Goal: Check status: Check status

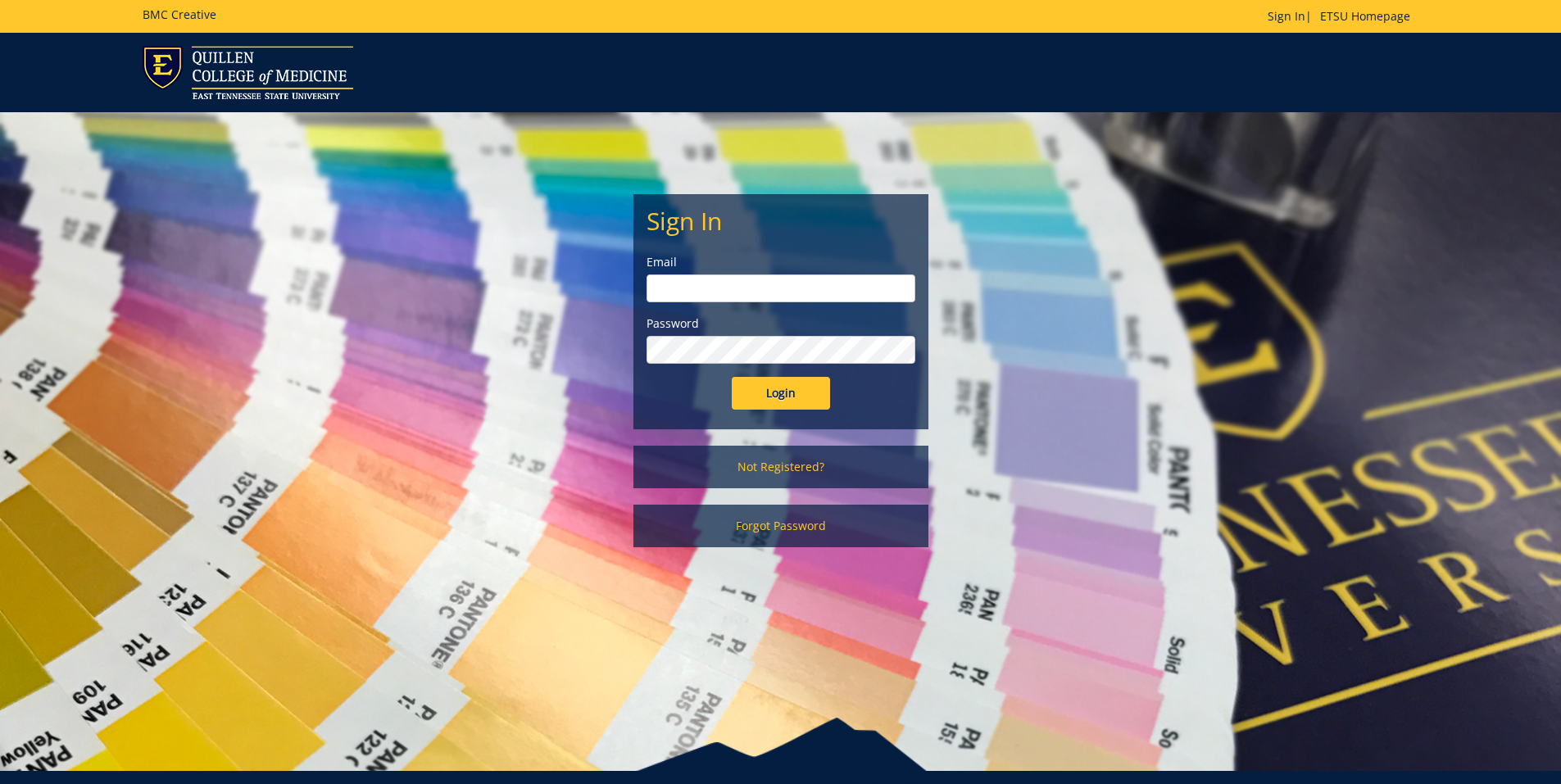
type input "[EMAIL_ADDRESS][DOMAIN_NAME]"
click at [805, 397] on input "Login" at bounding box center [781, 393] width 99 height 33
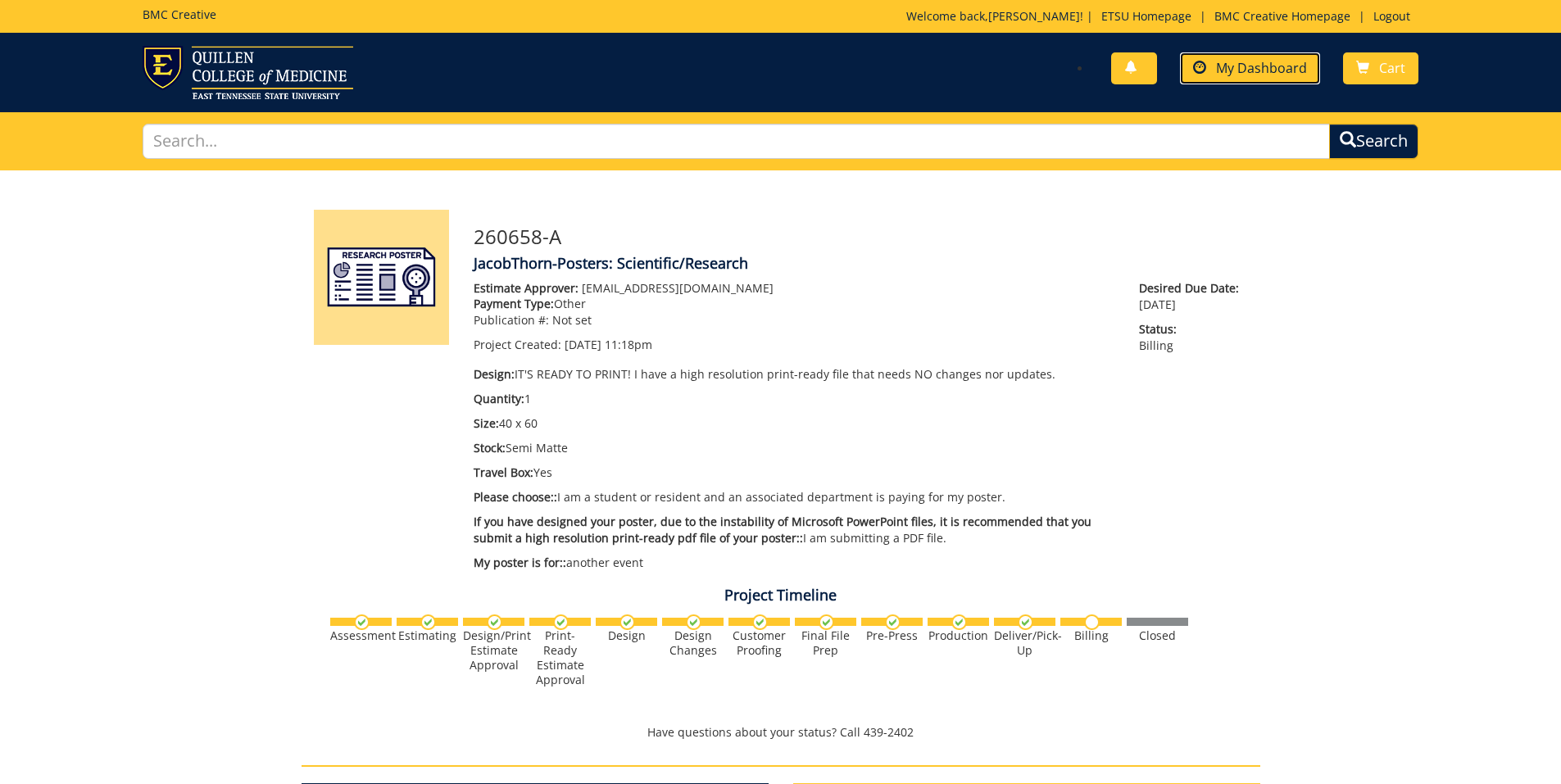
click at [1223, 58] on link "My Dashboard" at bounding box center [1250, 68] width 140 height 32
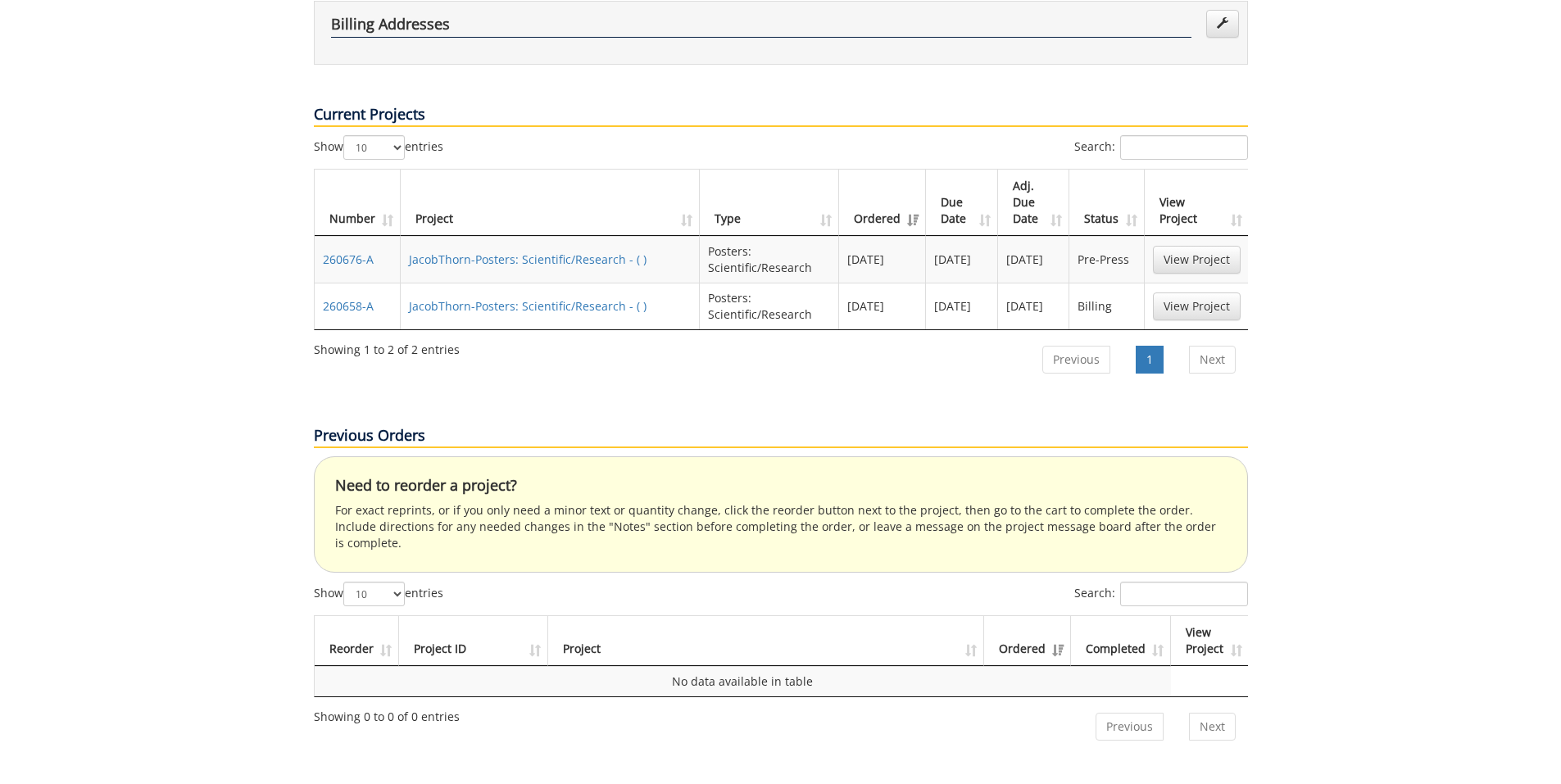
scroll to position [523, 0]
click at [1180, 245] on link "View Project" at bounding box center [1197, 259] width 88 height 28
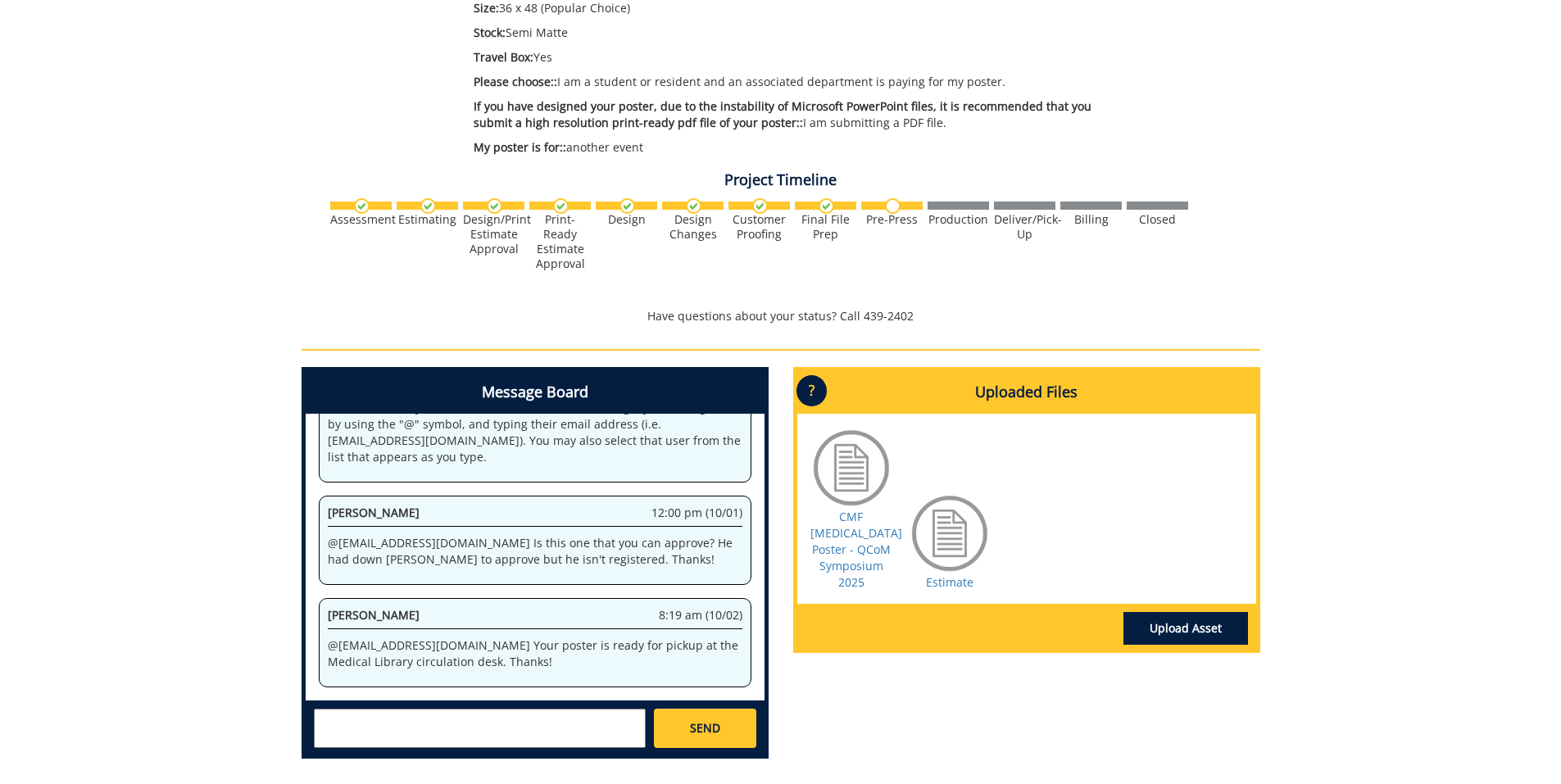
scroll to position [2323, 0]
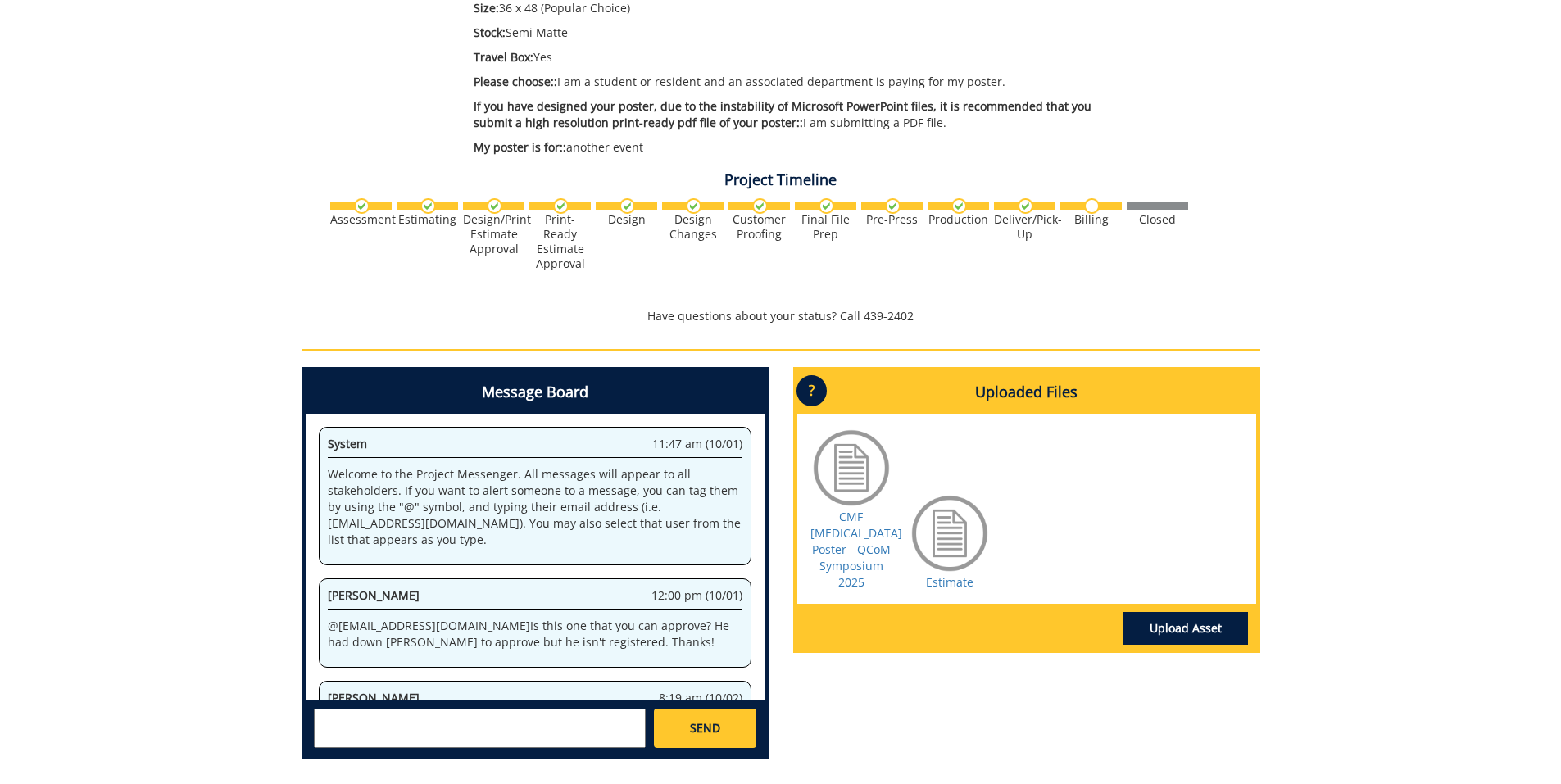
scroll to position [83, 0]
